Goal: Task Accomplishment & Management: Manage account settings

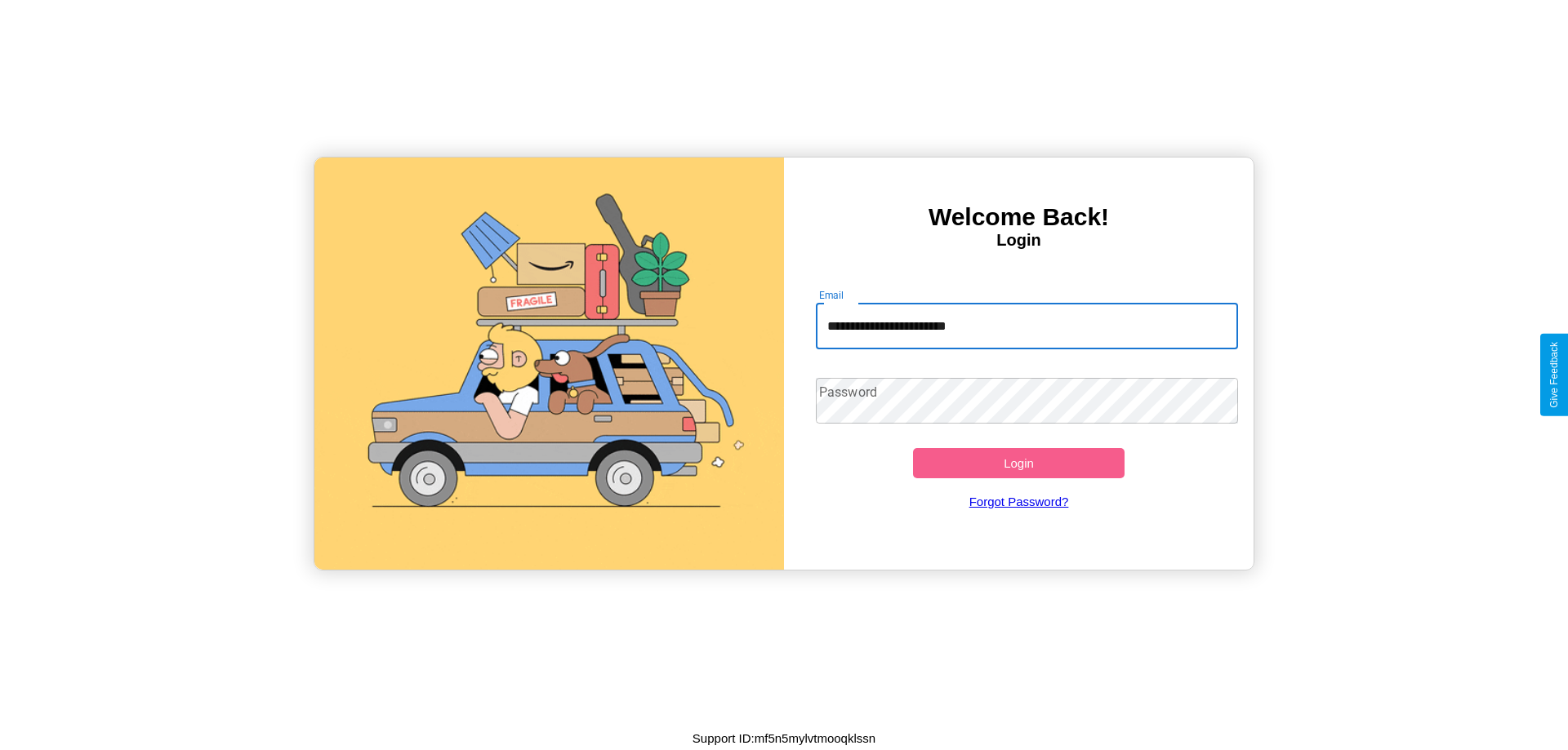
type input "**********"
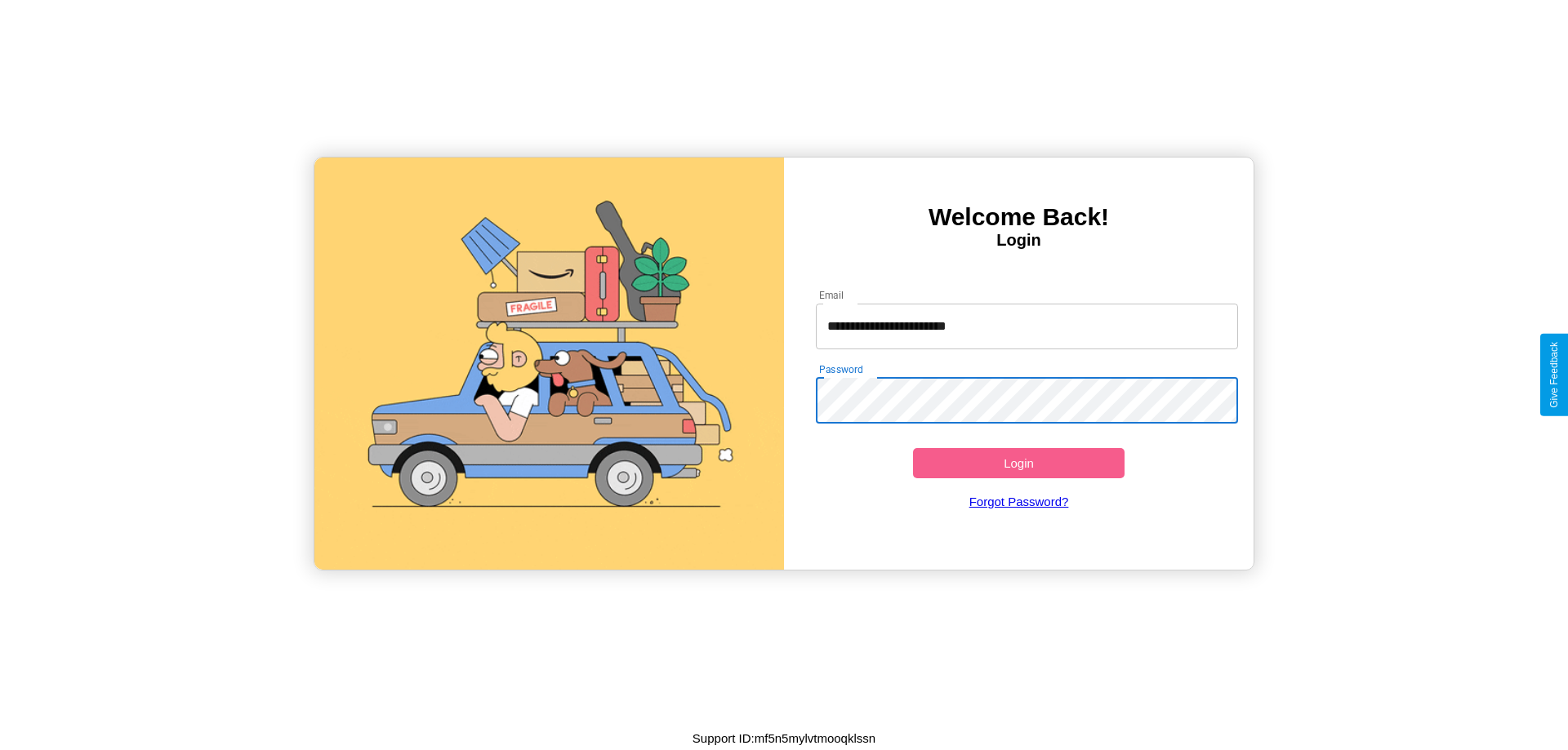
click at [1018, 463] on button "Login" at bounding box center [1018, 463] width 212 height 30
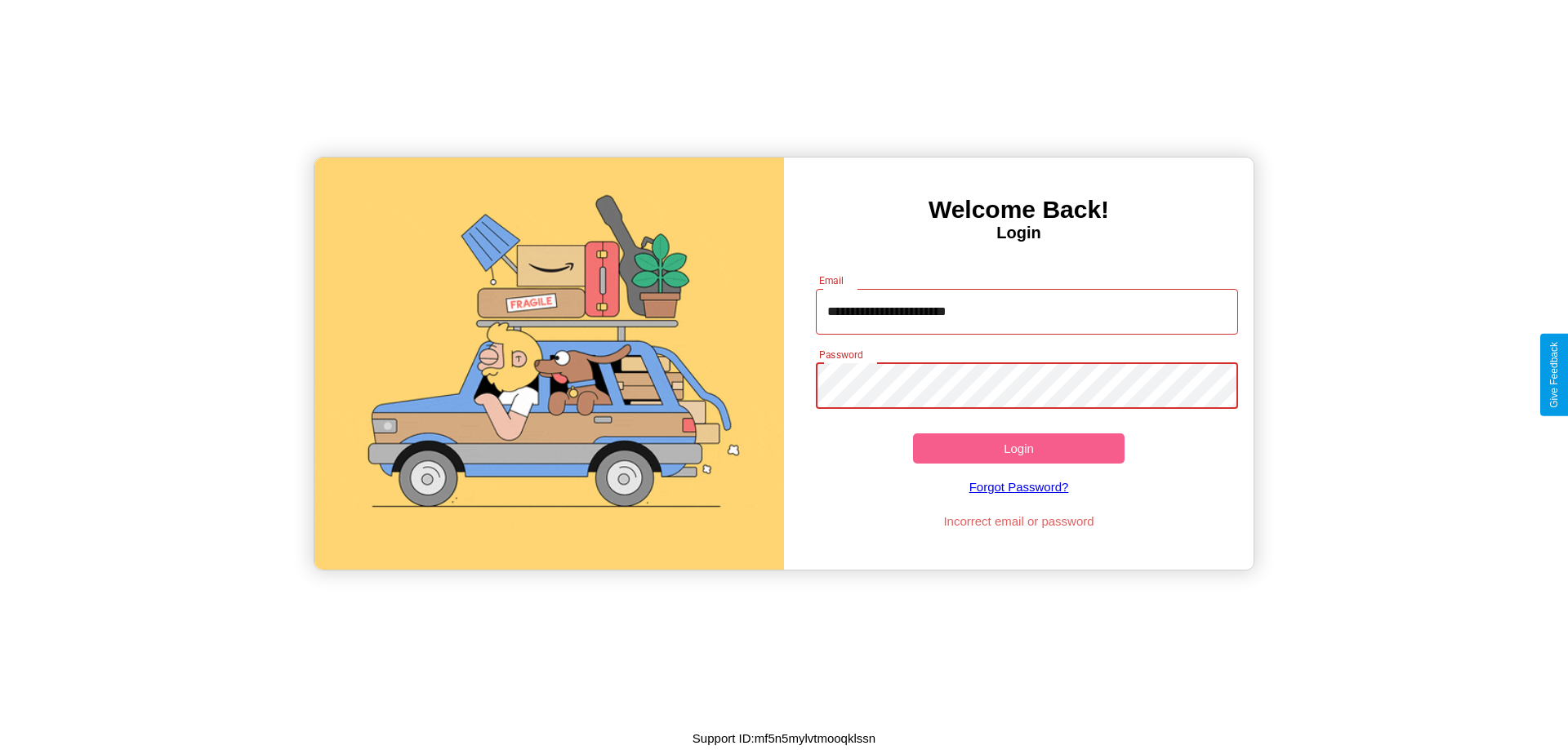
click at [1018, 448] on button "Login" at bounding box center [1018, 448] width 212 height 30
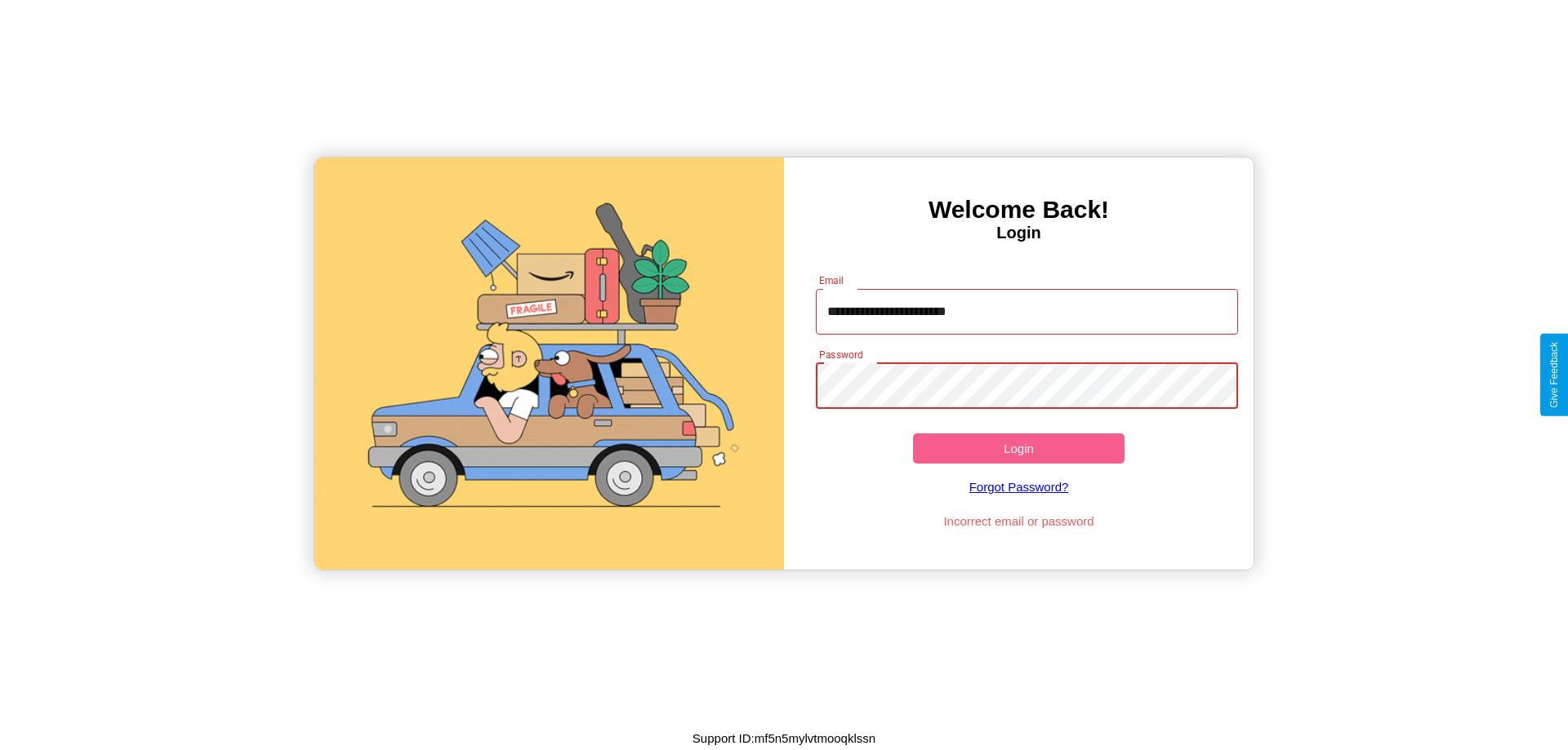
click at [1018, 448] on button "Login" at bounding box center [1018, 448] width 212 height 30
